Goal: Task Accomplishment & Management: Use online tool/utility

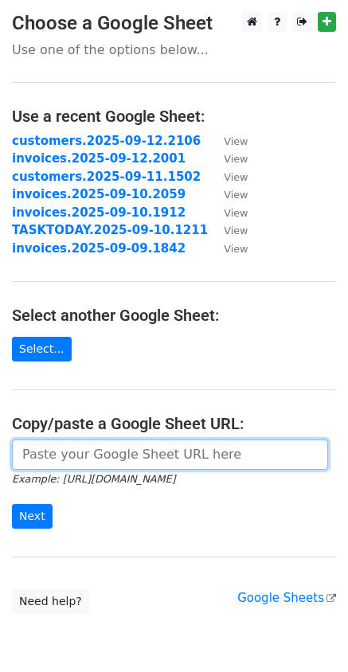
click at [139, 453] on input "url" at bounding box center [170, 455] width 316 height 30
paste input "https://docs.google.com/spreadsheets/d/1LEzxUCe9akHEvQzVeu-vTU-PwGrqz4Uoi81wczy…"
type input "https://docs.google.com/spreadsheets/d/1LEzxUCe9akHEvQzVeu-vTU-PwGrqz4Uoi81wczy…"
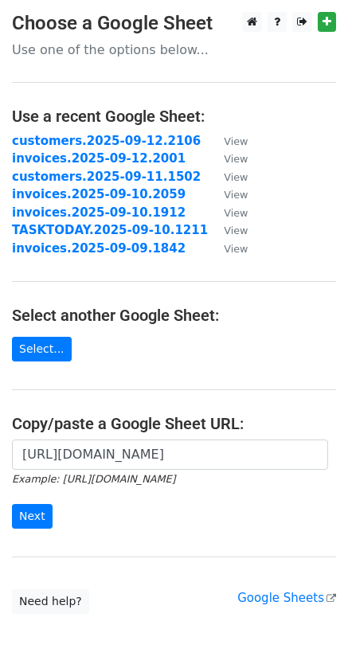
scroll to position [0, 0]
click at [37, 518] on input "Next" at bounding box center [32, 516] width 41 height 25
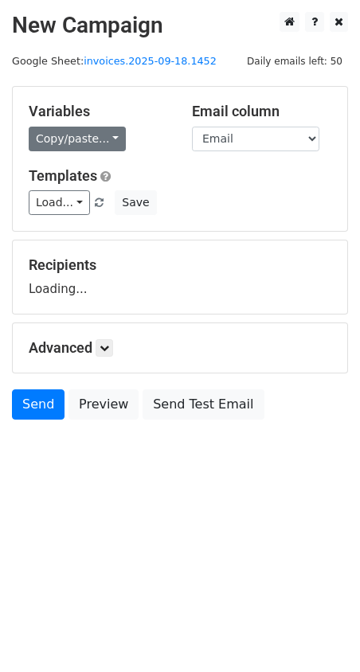
click at [102, 139] on link "Copy/paste..." at bounding box center [77, 139] width 97 height 25
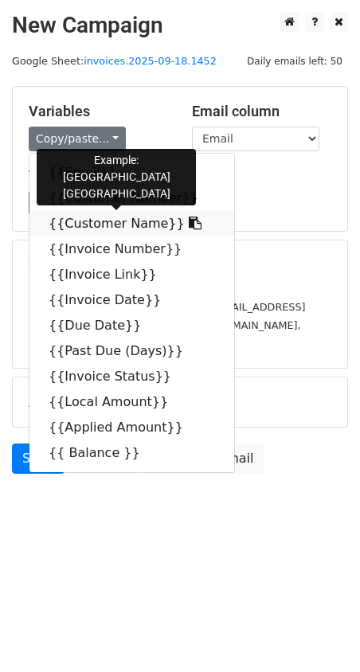
click at [189, 226] on icon at bounding box center [195, 223] width 13 height 13
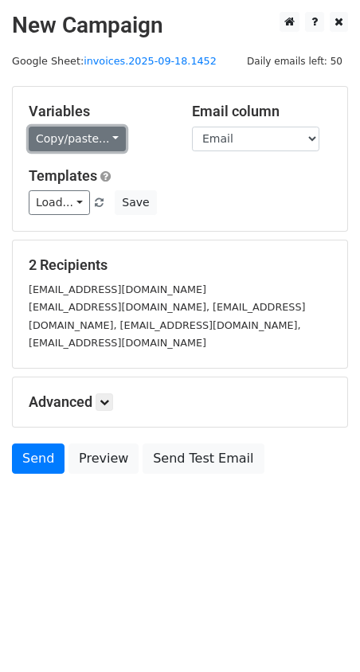
click at [105, 139] on link "Copy/paste..." at bounding box center [77, 139] width 97 height 25
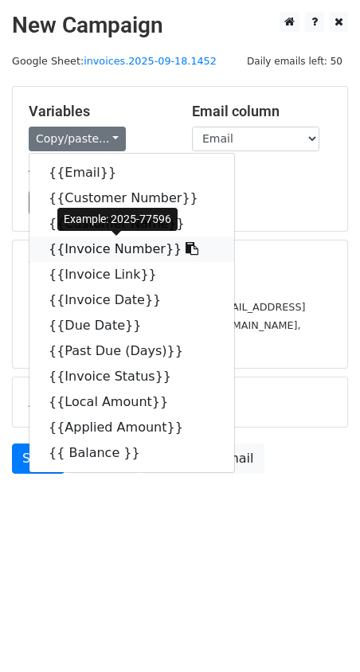
click at [186, 246] on icon at bounding box center [192, 248] width 13 height 13
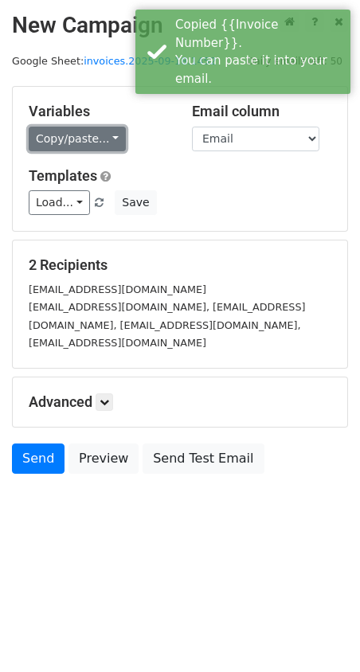
click at [104, 140] on link "Copy/paste..." at bounding box center [77, 139] width 97 height 25
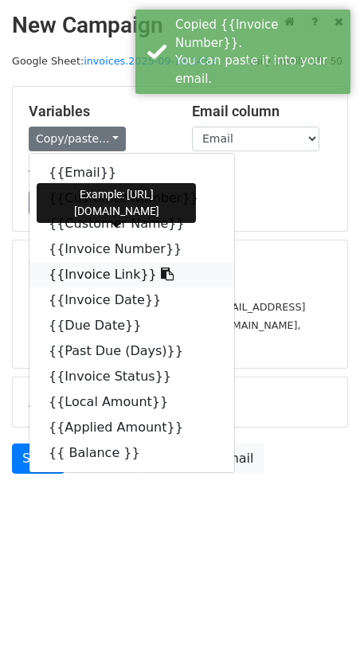
click at [161, 274] on icon at bounding box center [167, 274] width 13 height 13
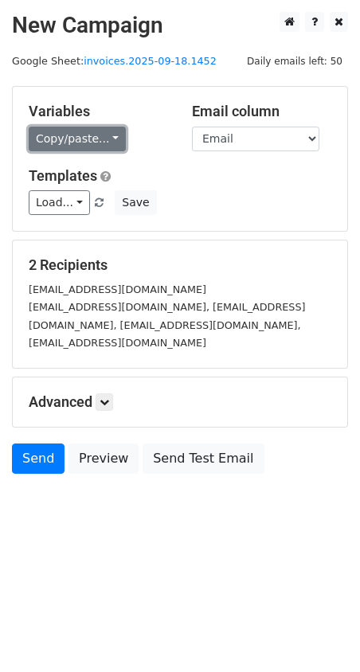
click at [113, 130] on link "Copy/paste..." at bounding box center [77, 139] width 97 height 25
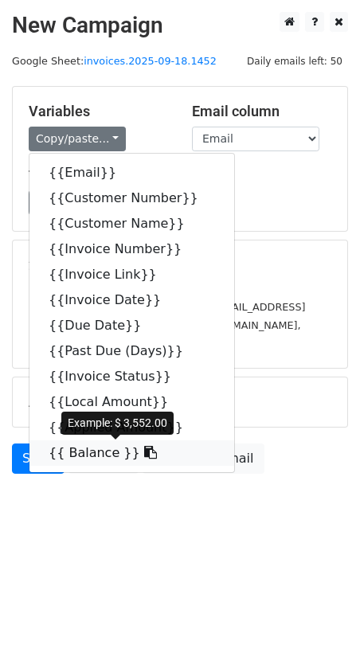
click at [144, 454] on icon at bounding box center [150, 452] width 13 height 13
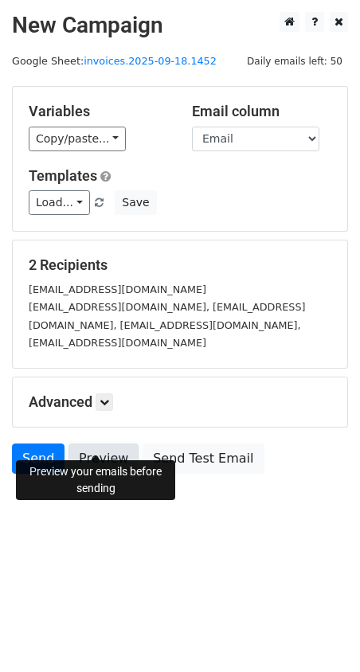
click at [98, 444] on link "Preview" at bounding box center [103, 459] width 70 height 30
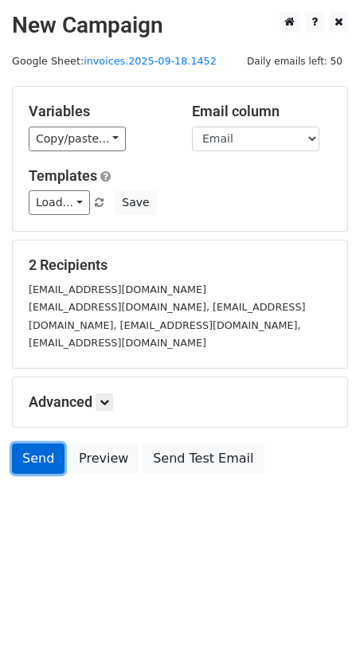
click at [45, 444] on link "Send" at bounding box center [38, 459] width 53 height 30
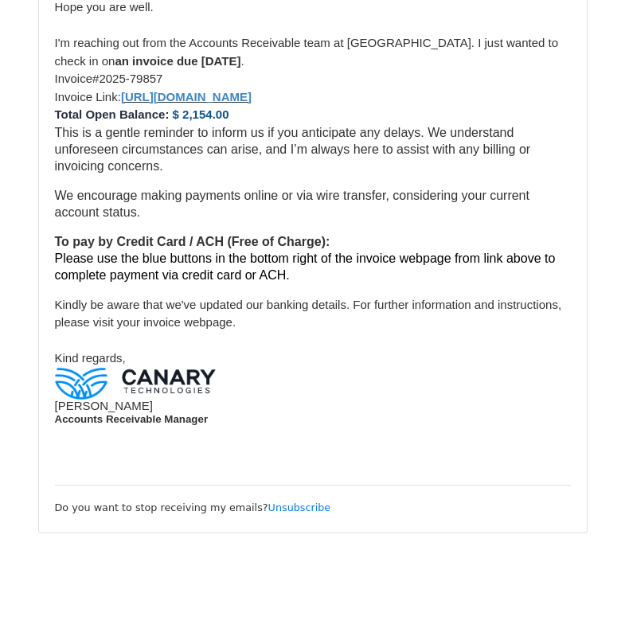
scroll to position [1099, 0]
